Goal: Navigation & Orientation: Find specific page/section

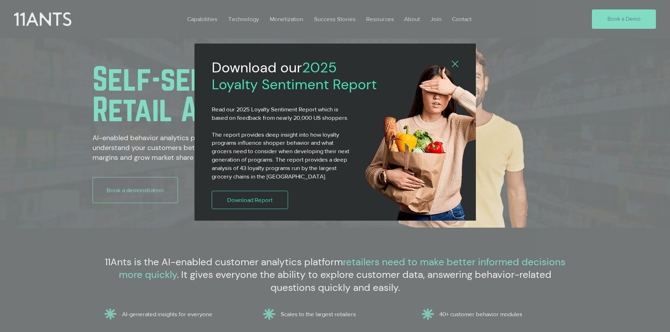
click at [455, 63] on icon "Back to site" at bounding box center [455, 64] width 6 height 6
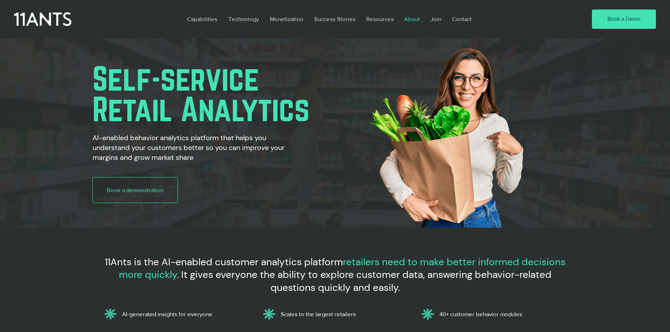
click at [416, 19] on p "About" at bounding box center [411, 19] width 23 height 16
click at [405, 20] on p "About" at bounding box center [411, 19] width 23 height 16
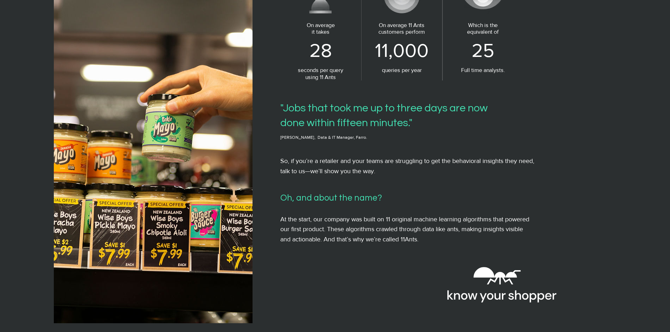
scroll to position [527, 0]
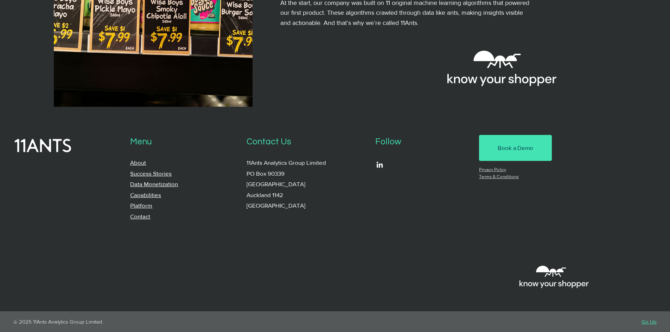
scroll to position [674, 0]
click at [138, 171] on link "Success Stories" at bounding box center [150, 173] width 41 height 7
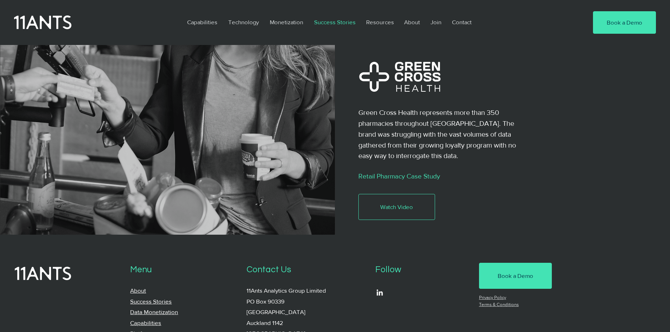
scroll to position [1534, 0]
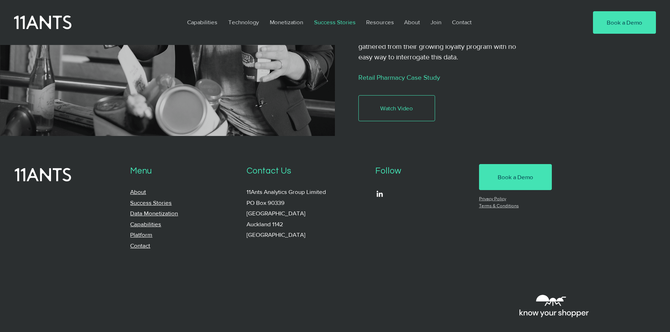
click at [141, 242] on link "Contact" at bounding box center [140, 245] width 20 height 7
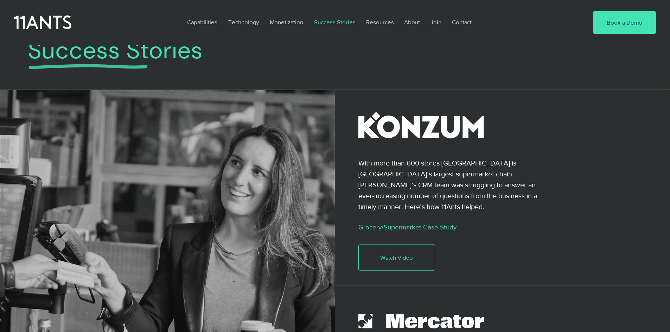
scroll to position [0, 0]
